Goal: Navigation & Orientation: Find specific page/section

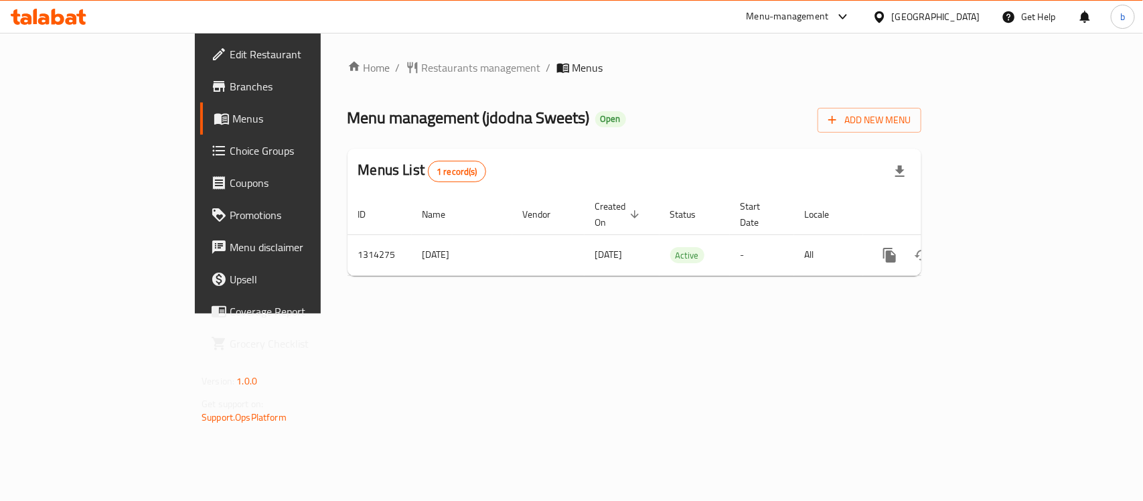
click at [972, 20] on div "[GEOGRAPHIC_DATA]" at bounding box center [936, 16] width 88 height 15
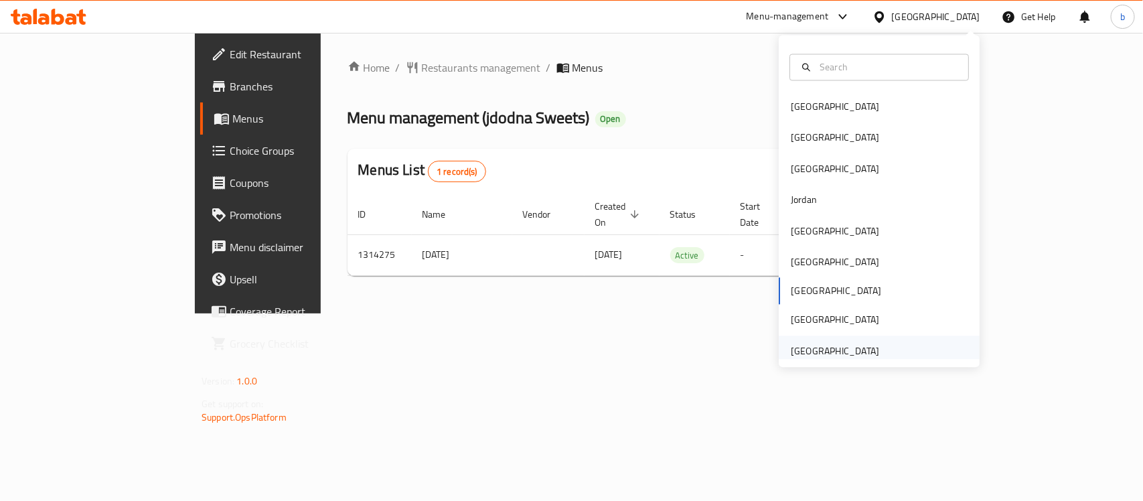
click at [829, 346] on div "[GEOGRAPHIC_DATA]" at bounding box center [835, 351] width 88 height 15
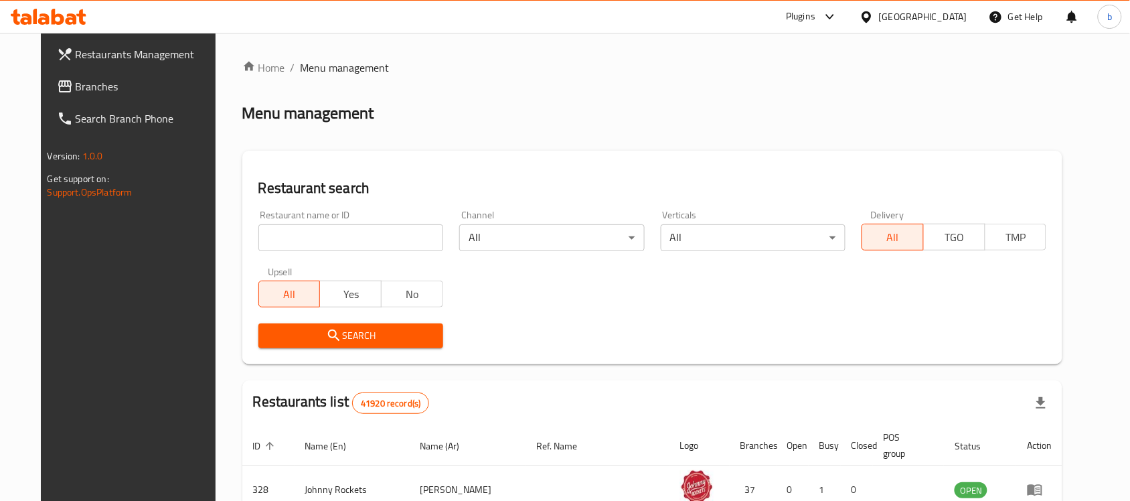
click at [87, 95] on link "Branches" at bounding box center [138, 86] width 184 height 32
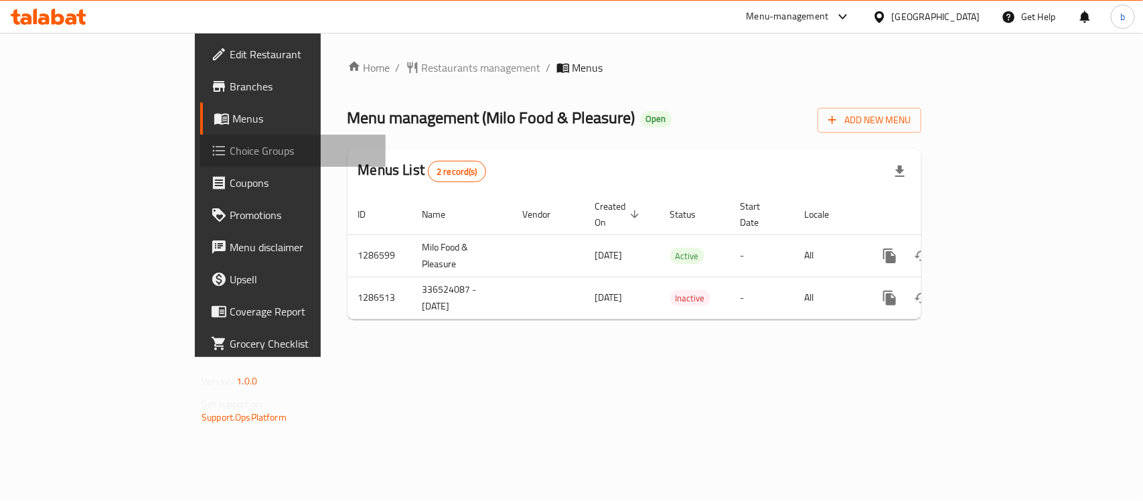
click at [230, 151] on span "Choice Groups" at bounding box center [302, 151] width 145 height 16
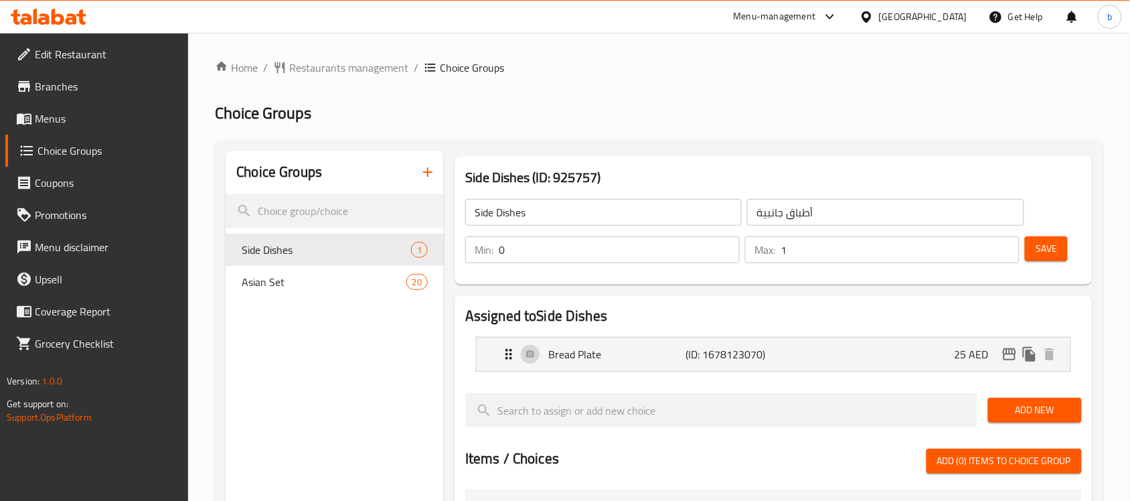
click at [905, 12] on div "[GEOGRAPHIC_DATA]" at bounding box center [923, 16] width 88 height 15
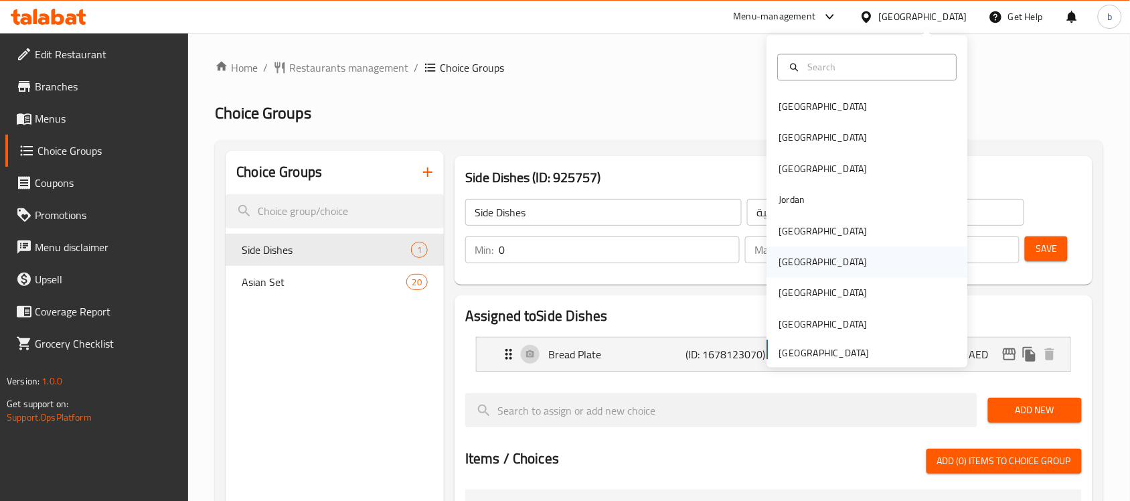
click at [782, 265] on div "[GEOGRAPHIC_DATA]" at bounding box center [824, 262] width 88 height 15
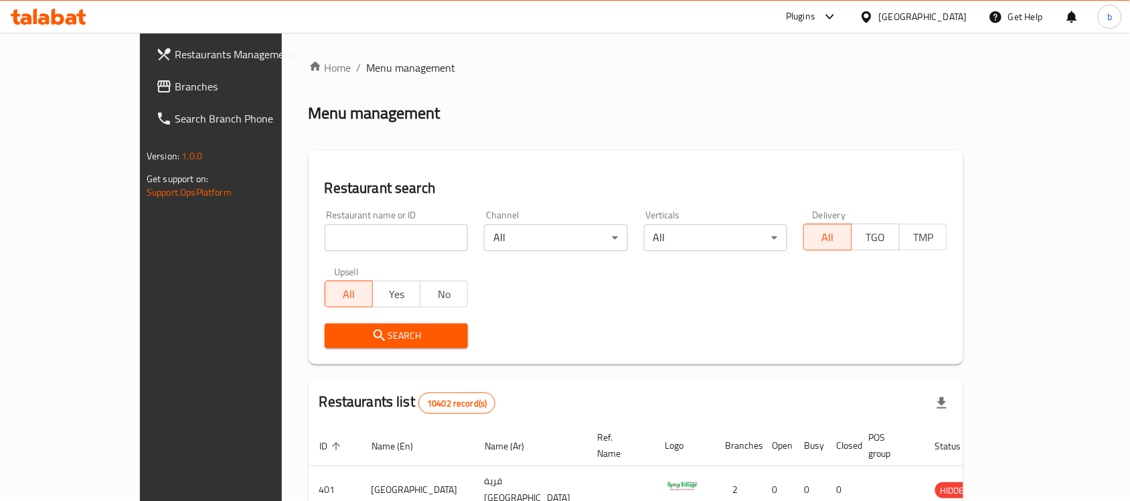
click at [156, 81] on icon at bounding box center [164, 86] width 16 height 16
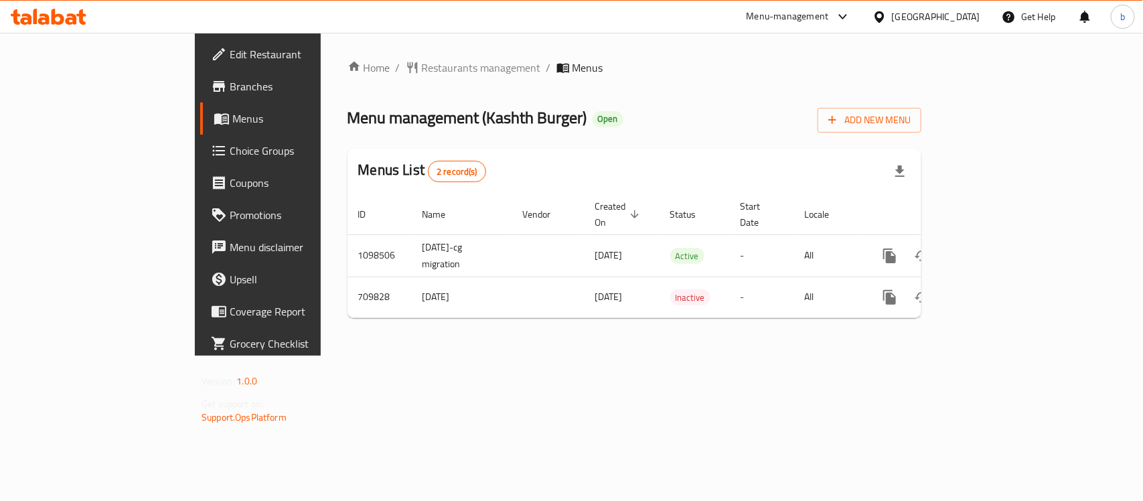
click at [58, 19] on icon at bounding box center [49, 17] width 76 height 16
